Goal: Browse casually: Explore the website without a specific task or goal

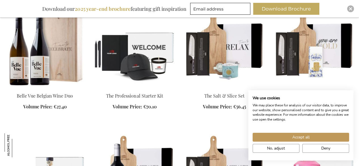
scroll to position [396, 0]
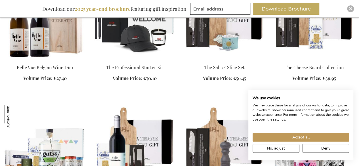
click at [205, 100] on ol "[PERSON_NAME] XL Office Sharing Box Volume Price: From €37.70 Add to Cart" at bounding box center [180, 38] width 350 height 376
click at [292, 151] on button "No, adjust" at bounding box center [275, 148] width 47 height 9
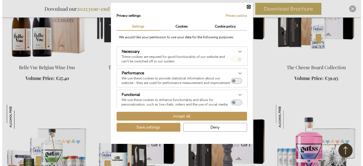
scroll to position [397, 0]
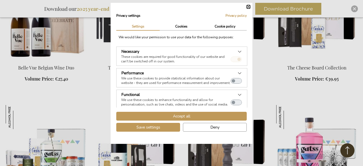
click at [247, 7] on button "Close" at bounding box center [248, 6] width 3 height 3
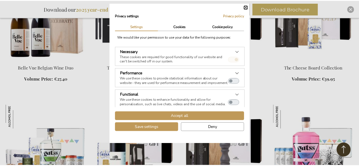
scroll to position [396, 0]
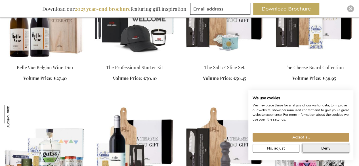
click at [337, 149] on button "Deny" at bounding box center [325, 148] width 47 height 9
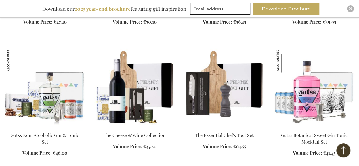
scroll to position [453, 0]
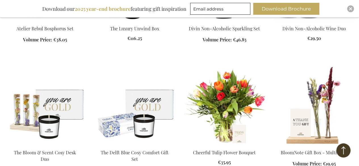
scroll to position [850, 0]
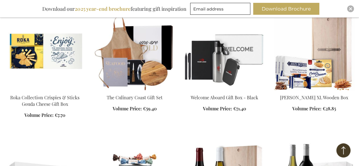
scroll to position [1162, 0]
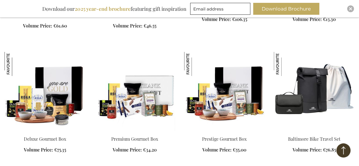
scroll to position [1928, 0]
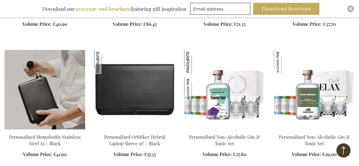
scroll to position [2126, 0]
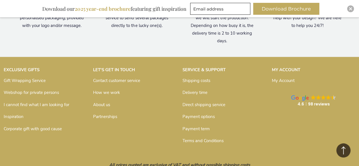
scroll to position [4952, 0]
